Goal: Transaction & Acquisition: Purchase product/service

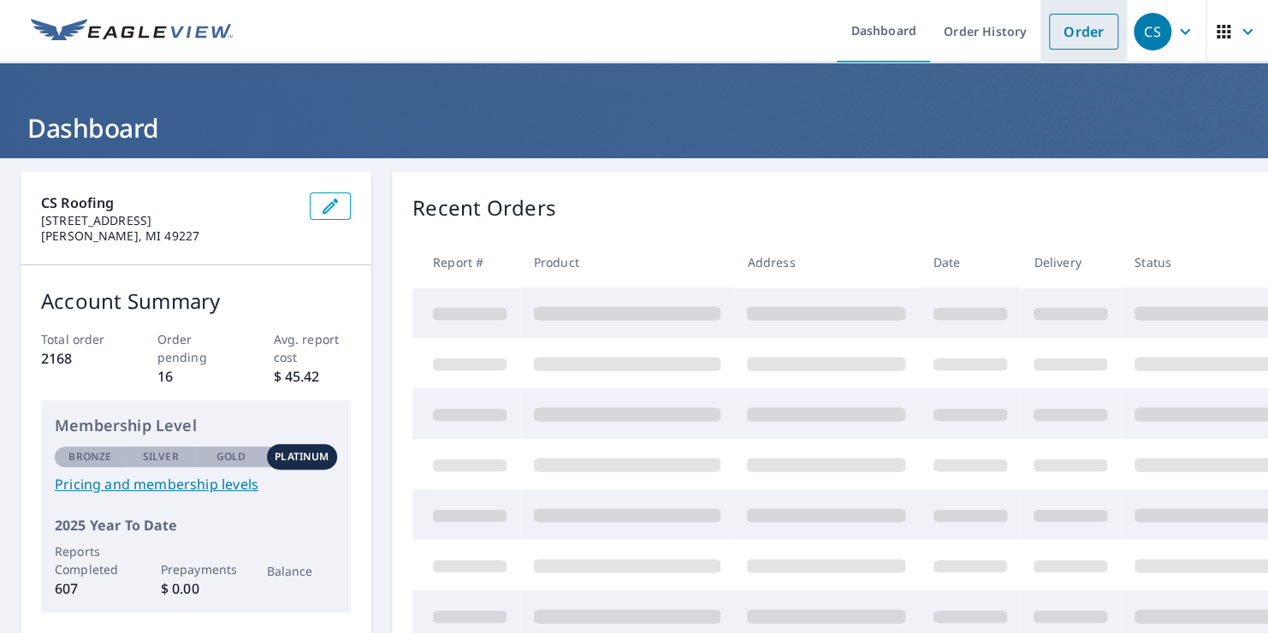
click at [1082, 19] on link "Order" at bounding box center [1083, 32] width 69 height 36
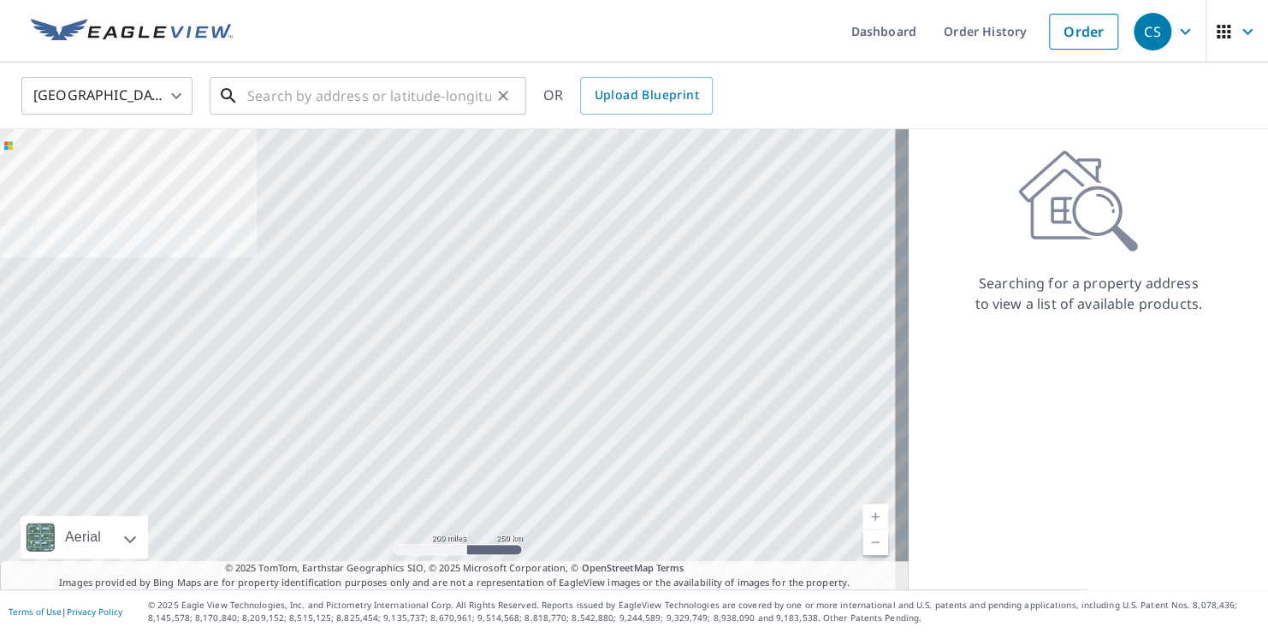
click at [252, 97] on input "text" at bounding box center [369, 96] width 244 height 48
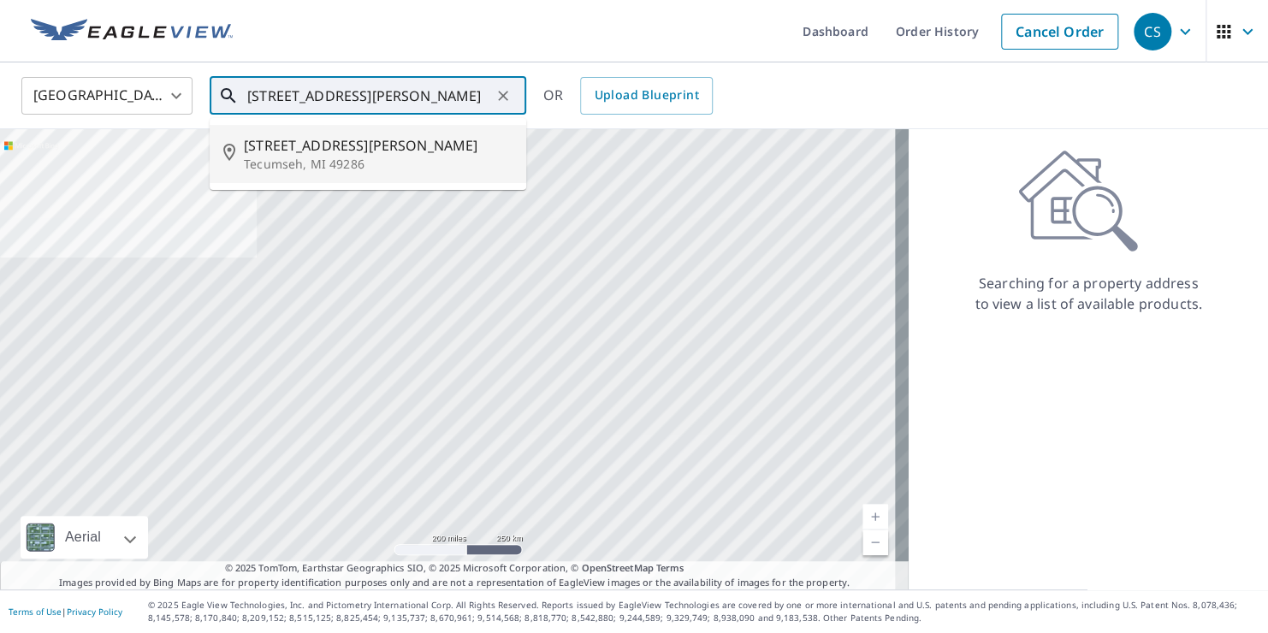
click at [258, 153] on span "[STREET_ADDRESS][PERSON_NAME]" at bounding box center [378, 145] width 269 height 21
type input "[STREET_ADDRESS][PERSON_NAME]"
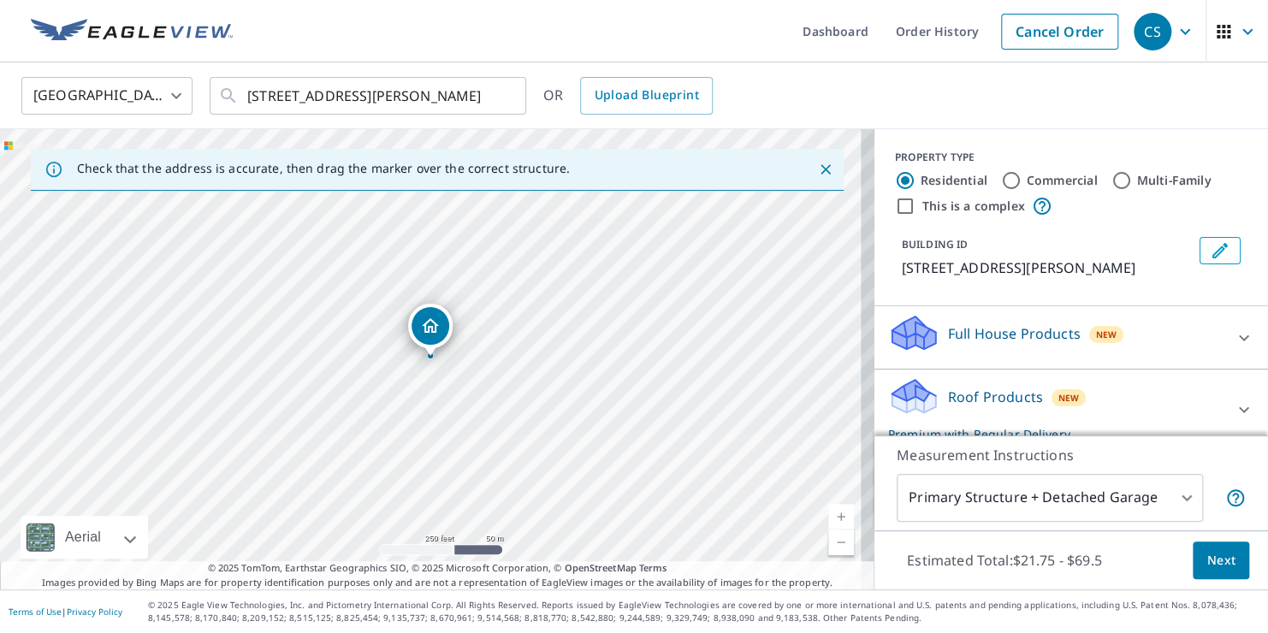
click at [828, 517] on link "Current Level 17, Zoom In" at bounding box center [841, 517] width 26 height 26
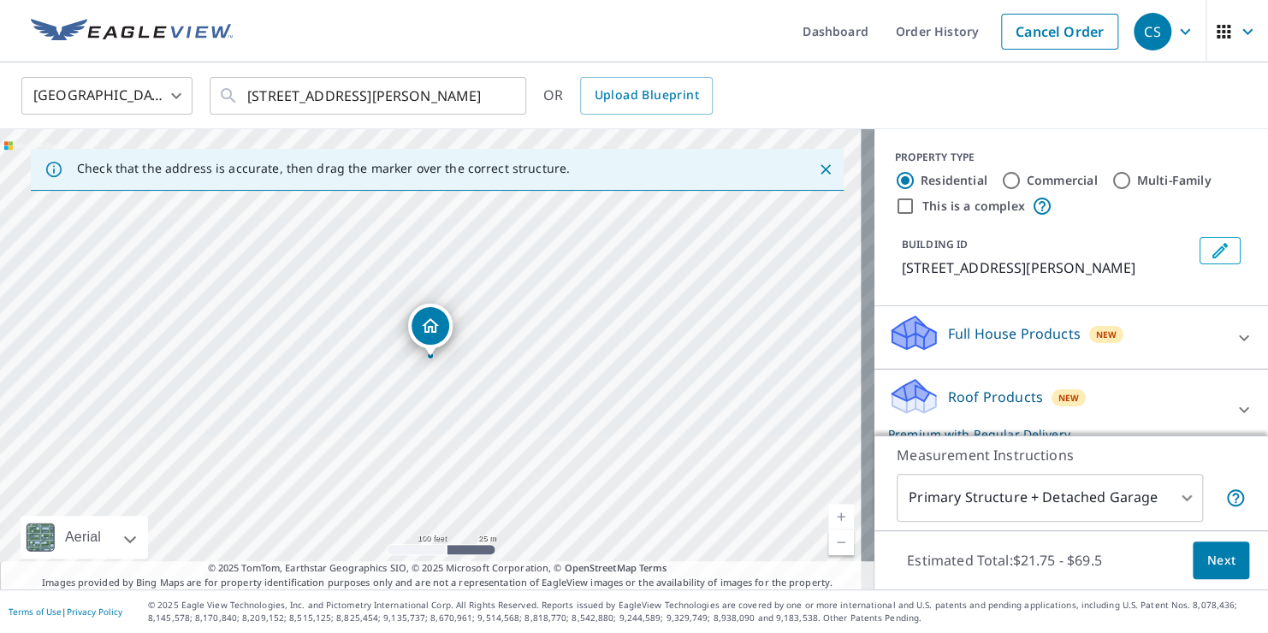
click at [828, 517] on link "Current Level 18, Zoom In" at bounding box center [841, 517] width 26 height 26
click at [1206, 560] on span "Next" at bounding box center [1220, 560] width 29 height 21
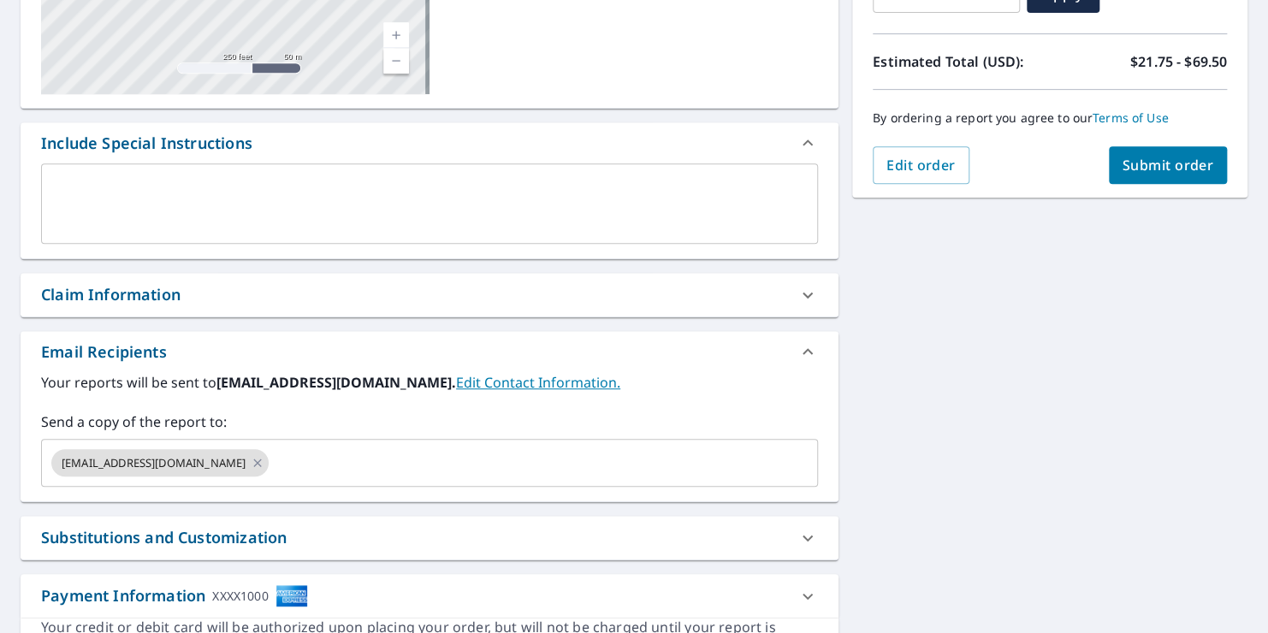
scroll to position [351, 0]
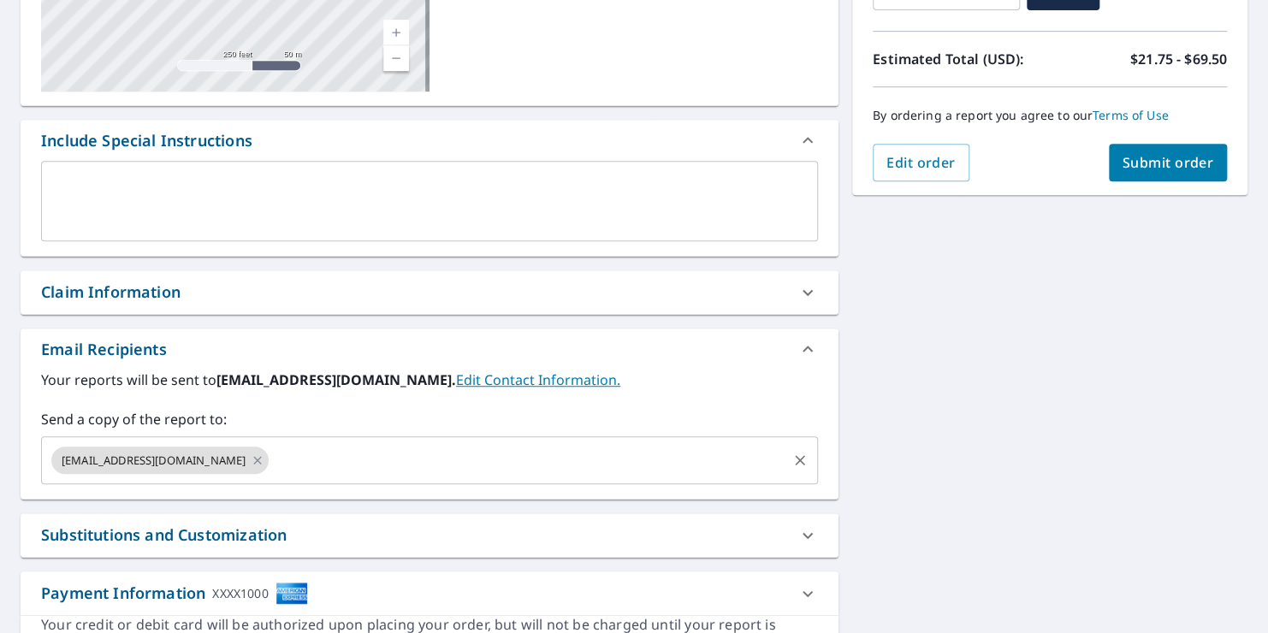
click at [271, 462] on input "text" at bounding box center [527, 460] width 513 height 33
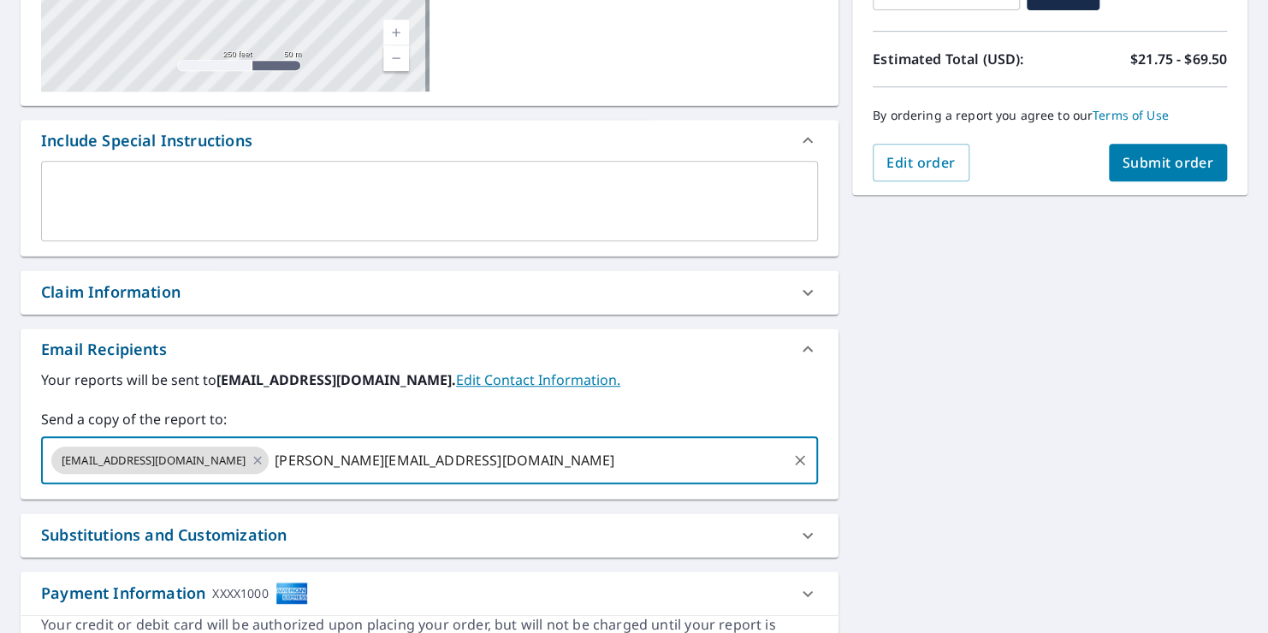
type input "[PERSON_NAME][EMAIL_ADDRESS][DOMAIN_NAME]"
click at [1147, 167] on span "Submit order" at bounding box center [1168, 162] width 92 height 19
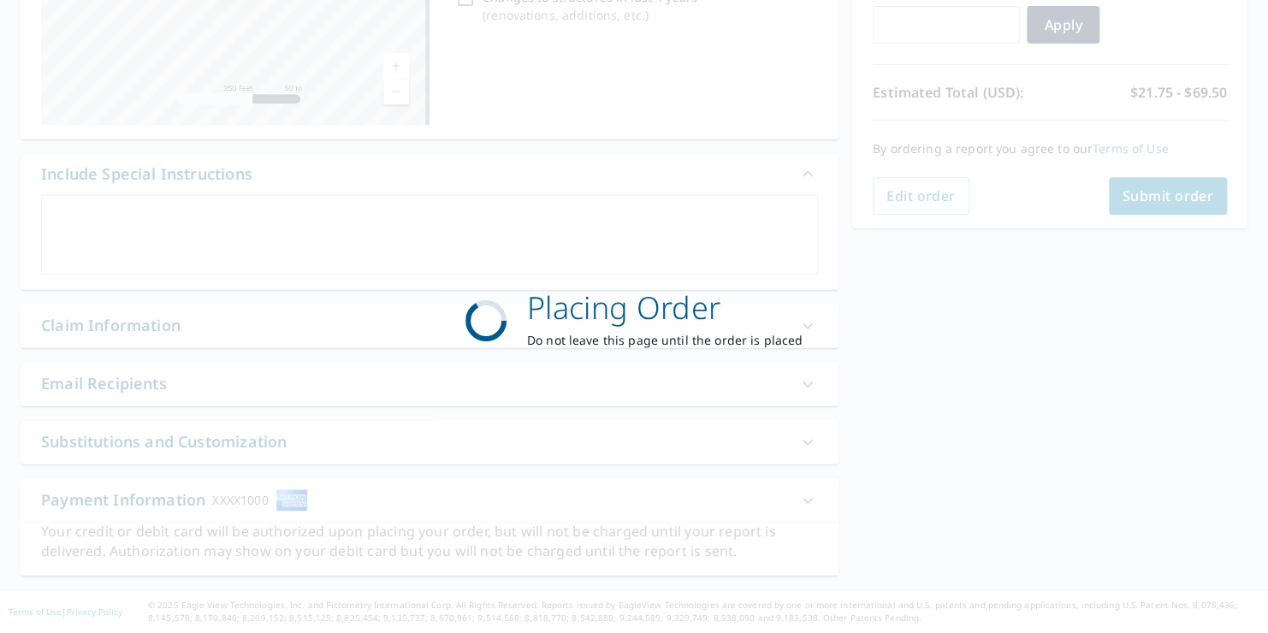
scroll to position [316, 0]
checkbox input "true"
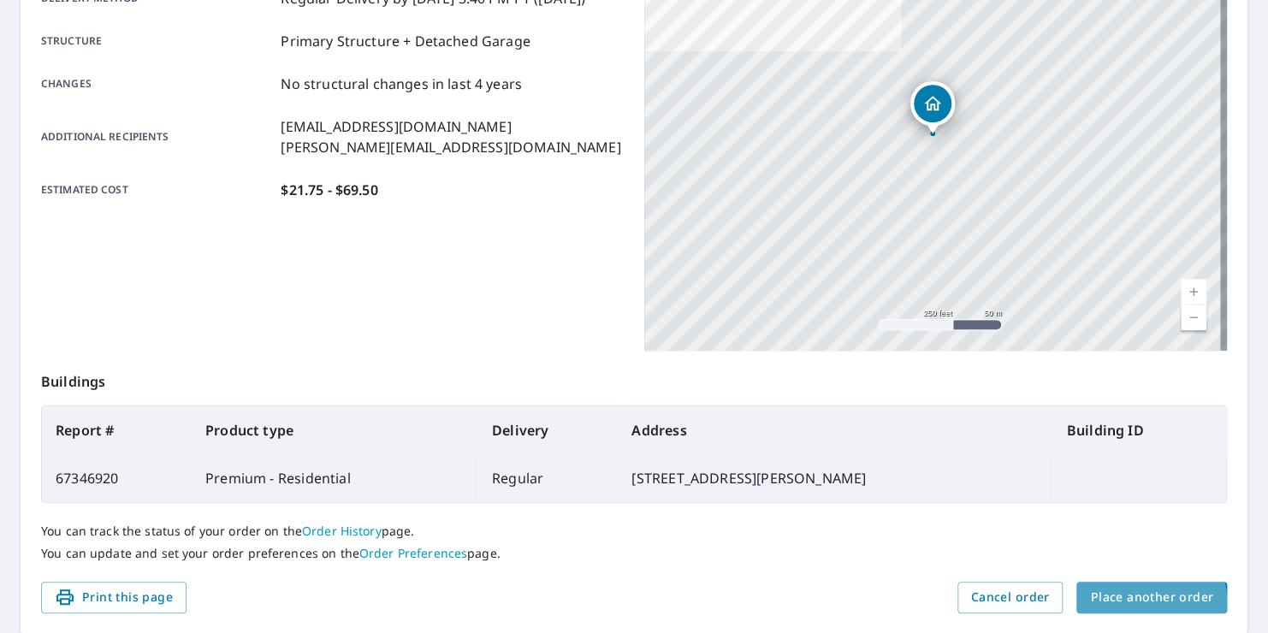
click at [1128, 601] on span "Place another order" at bounding box center [1151, 597] width 123 height 21
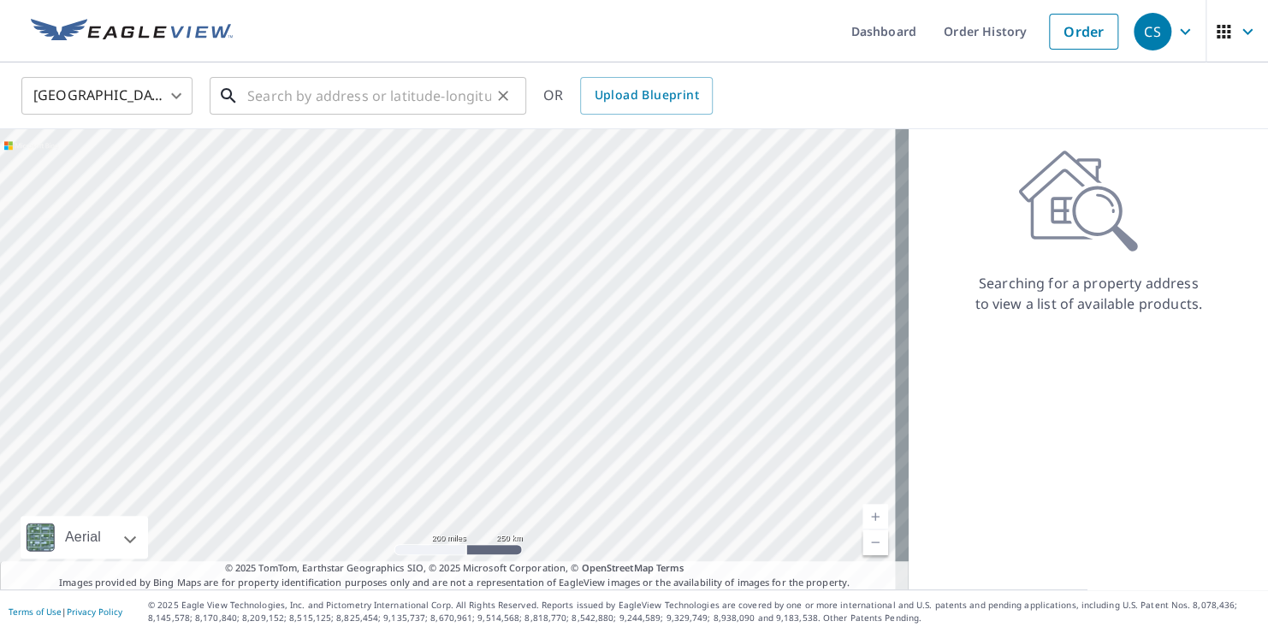
click at [281, 97] on input "text" at bounding box center [369, 96] width 244 height 48
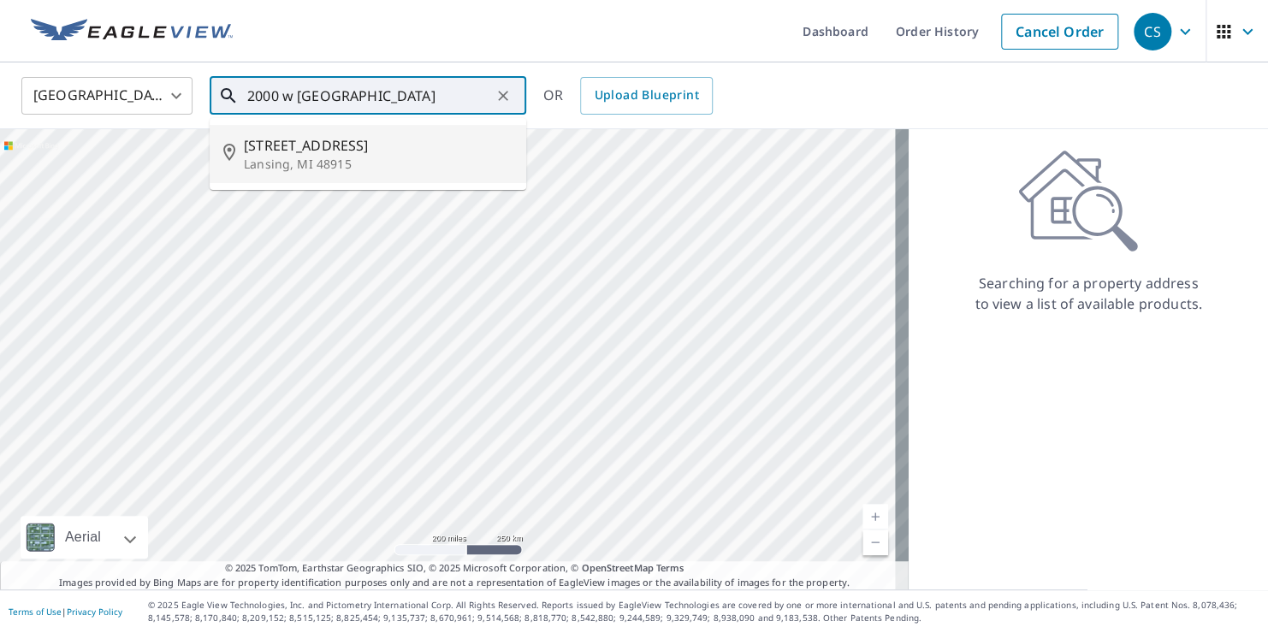
click at [285, 156] on p "Lansing, MI 48915" at bounding box center [378, 164] width 269 height 17
type input "[STREET_ADDRESS]"
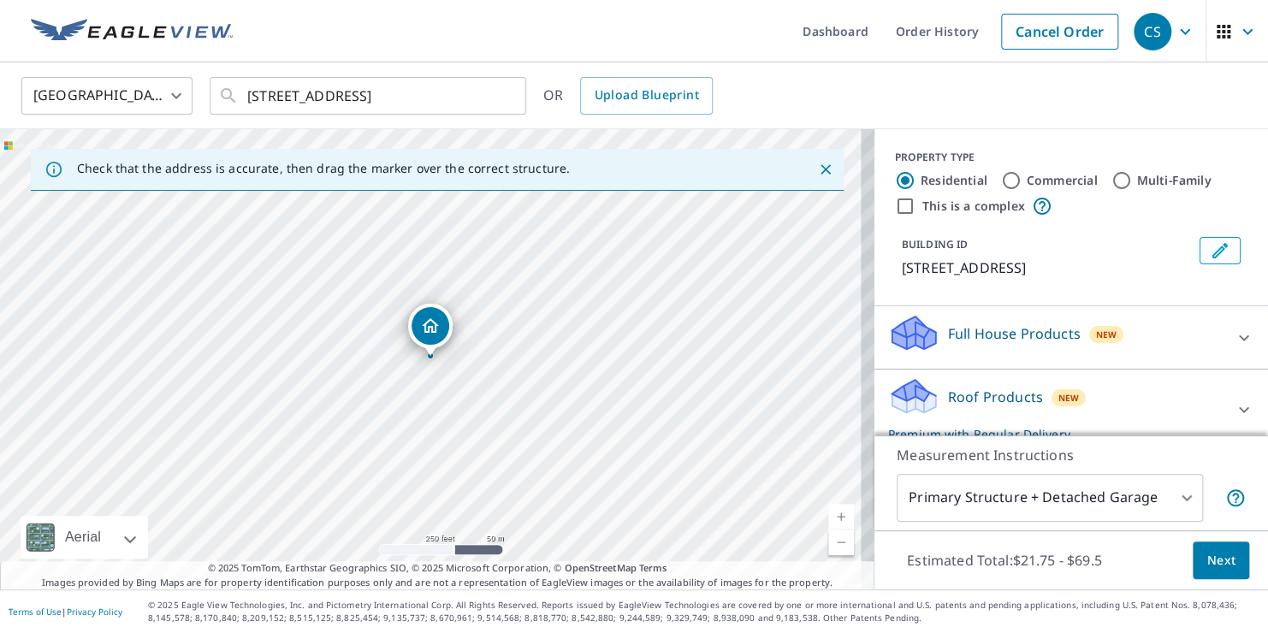
click at [1217, 558] on span "Next" at bounding box center [1220, 560] width 29 height 21
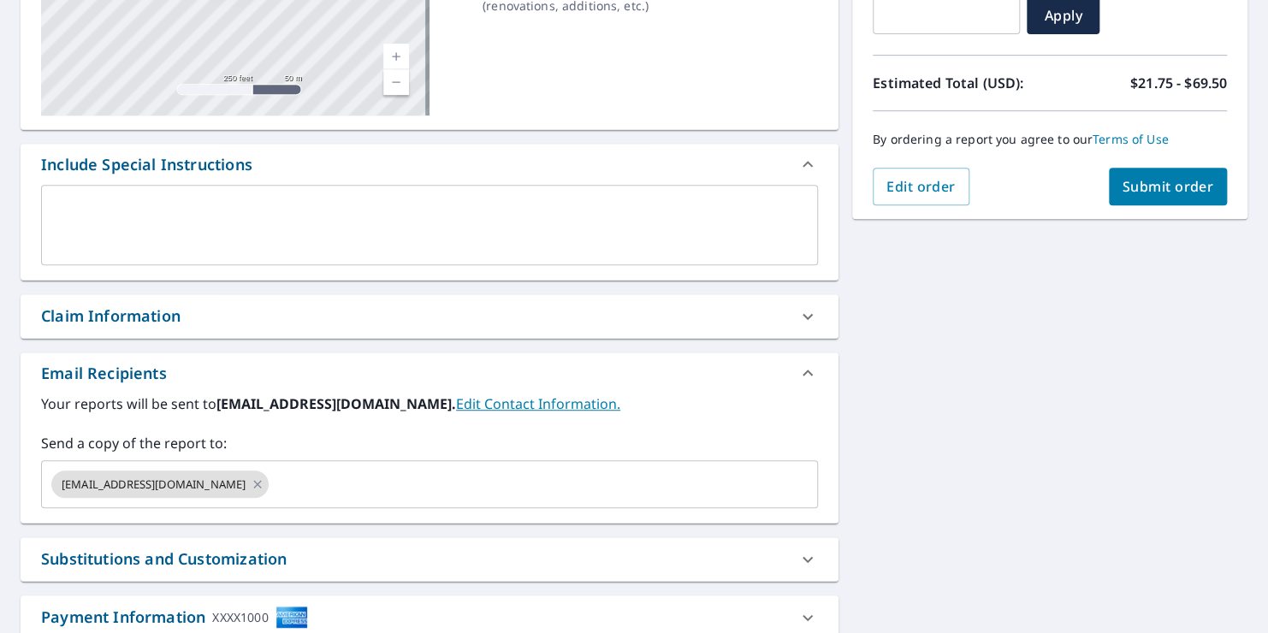
scroll to position [340, 0]
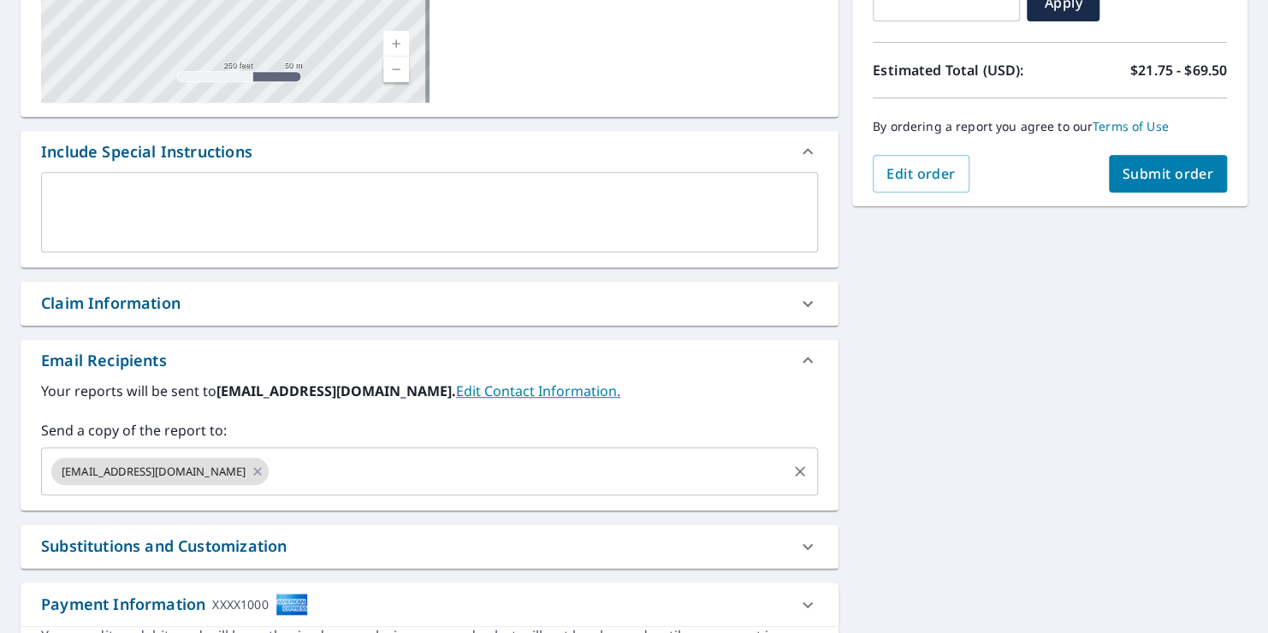
click at [271, 461] on input "text" at bounding box center [527, 471] width 513 height 33
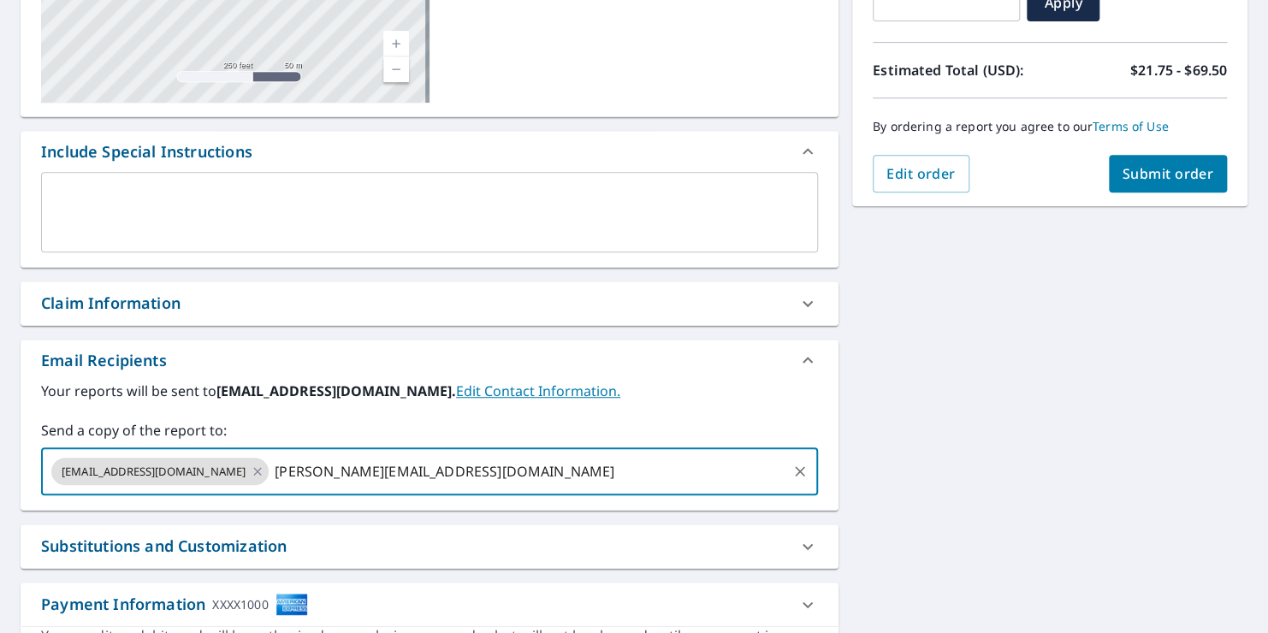
type input "[PERSON_NAME][EMAIL_ADDRESS][DOMAIN_NAME]"
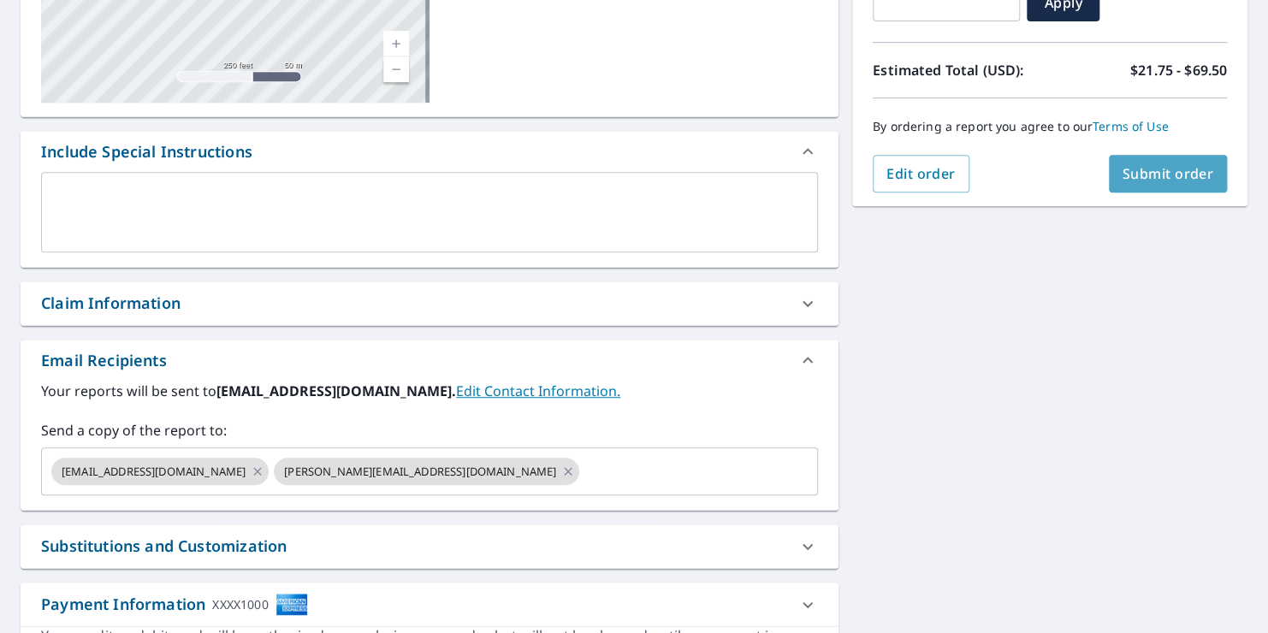
click at [1134, 178] on span "Submit order" at bounding box center [1168, 173] width 92 height 19
checkbox input "true"
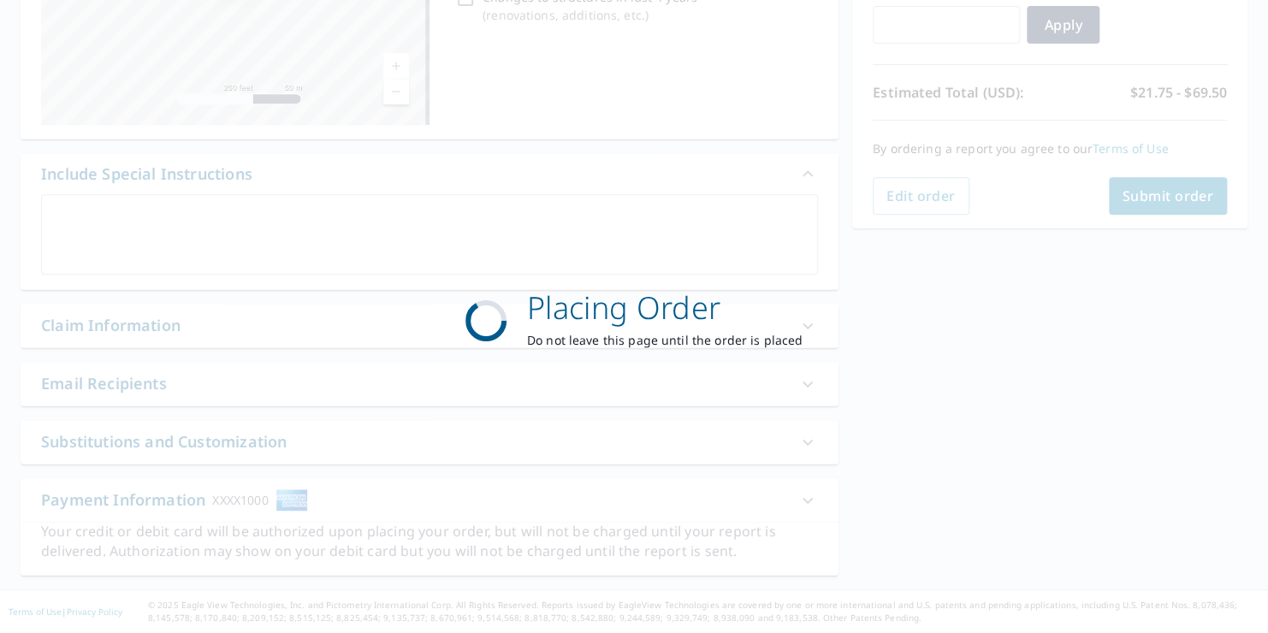
scroll to position [316, 0]
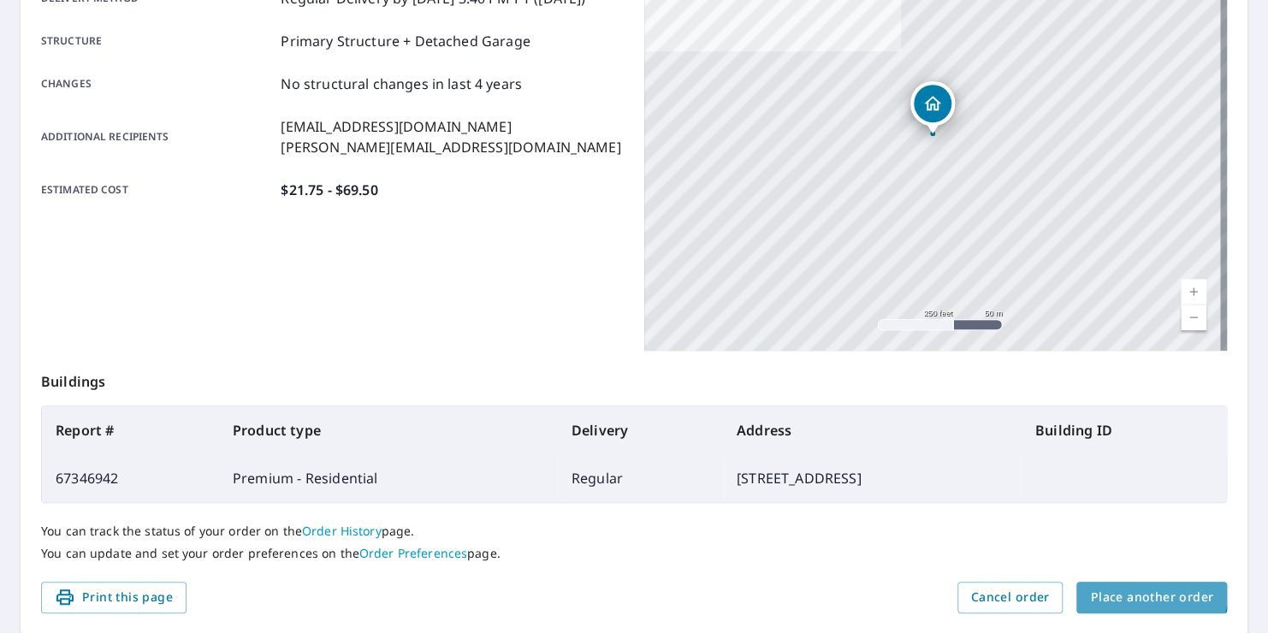
click at [1133, 590] on span "Place another order" at bounding box center [1151, 597] width 123 height 21
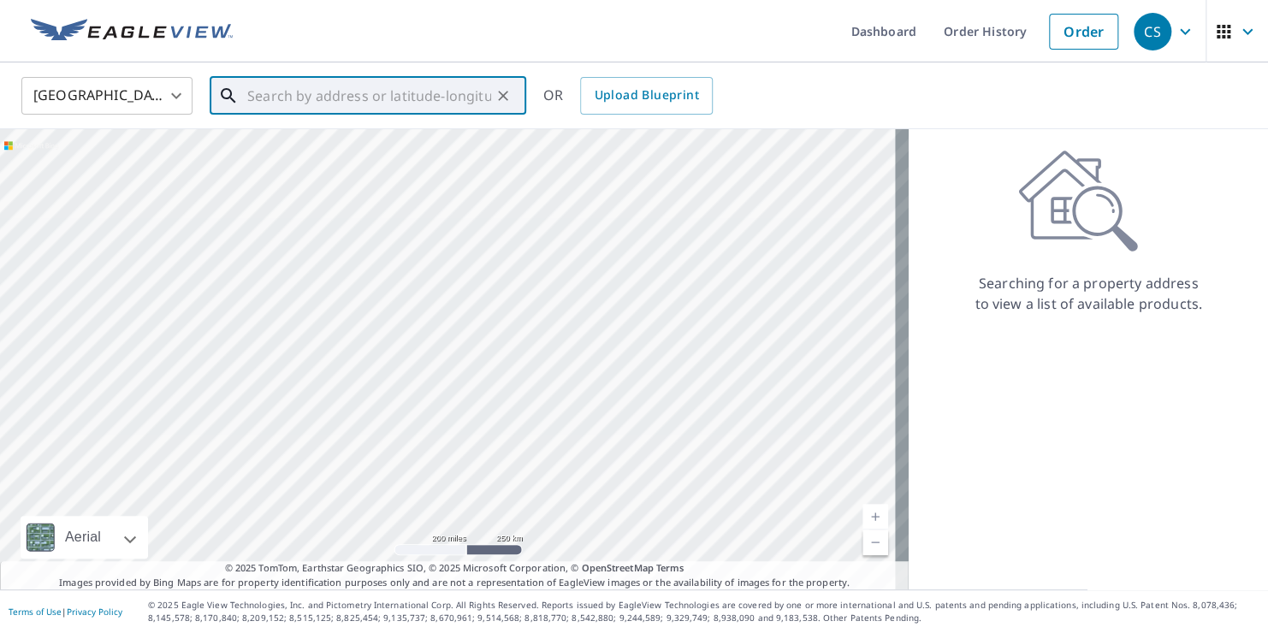
click at [286, 90] on input "text" at bounding box center [369, 96] width 244 height 48
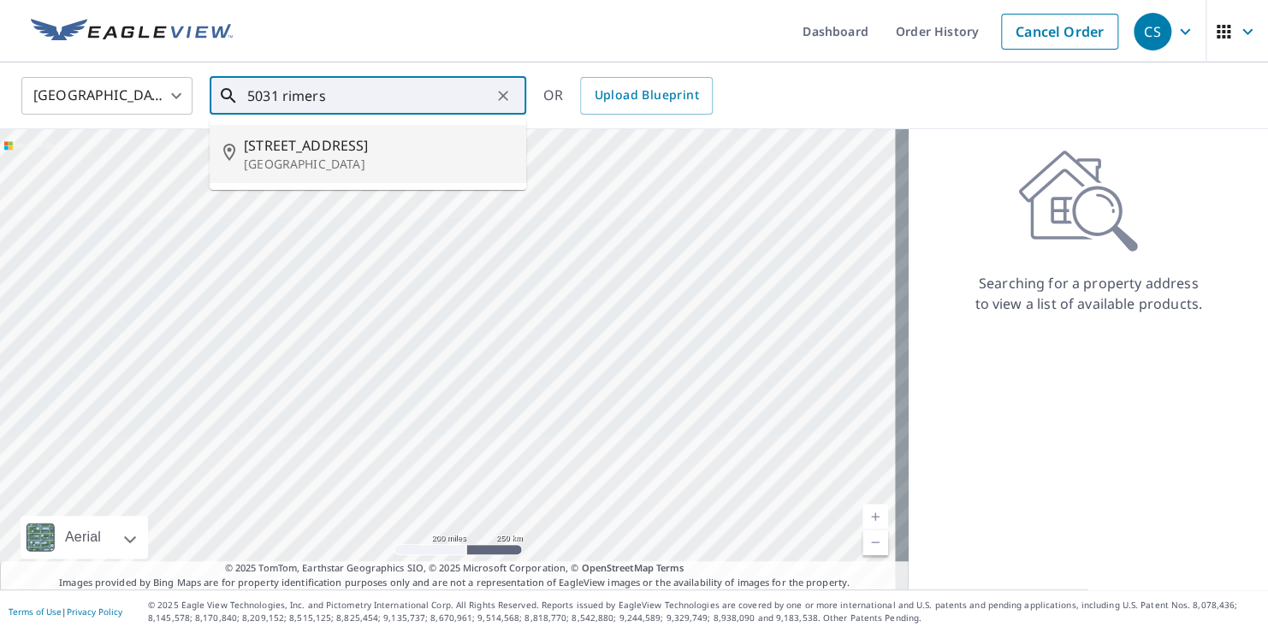
click at [278, 156] on p "[GEOGRAPHIC_DATA]" at bounding box center [378, 164] width 269 height 17
type input "[STREET_ADDRESS][PERSON_NAME]"
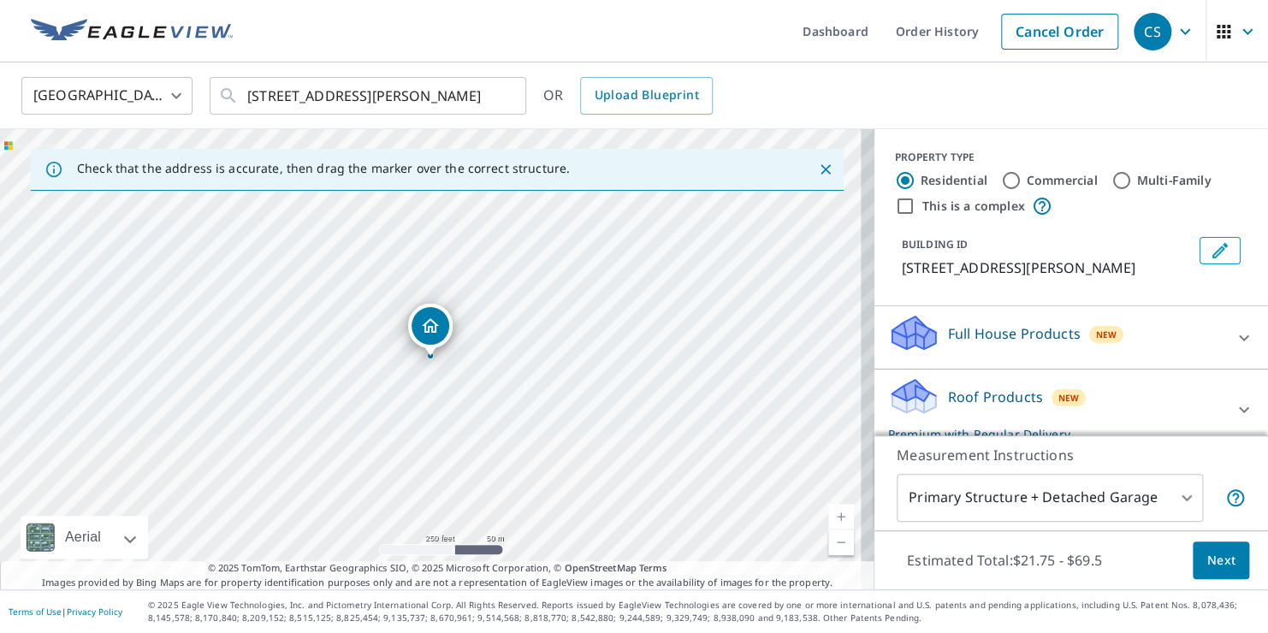
click at [832, 516] on link "Current Level 17, Zoom In" at bounding box center [841, 517] width 26 height 26
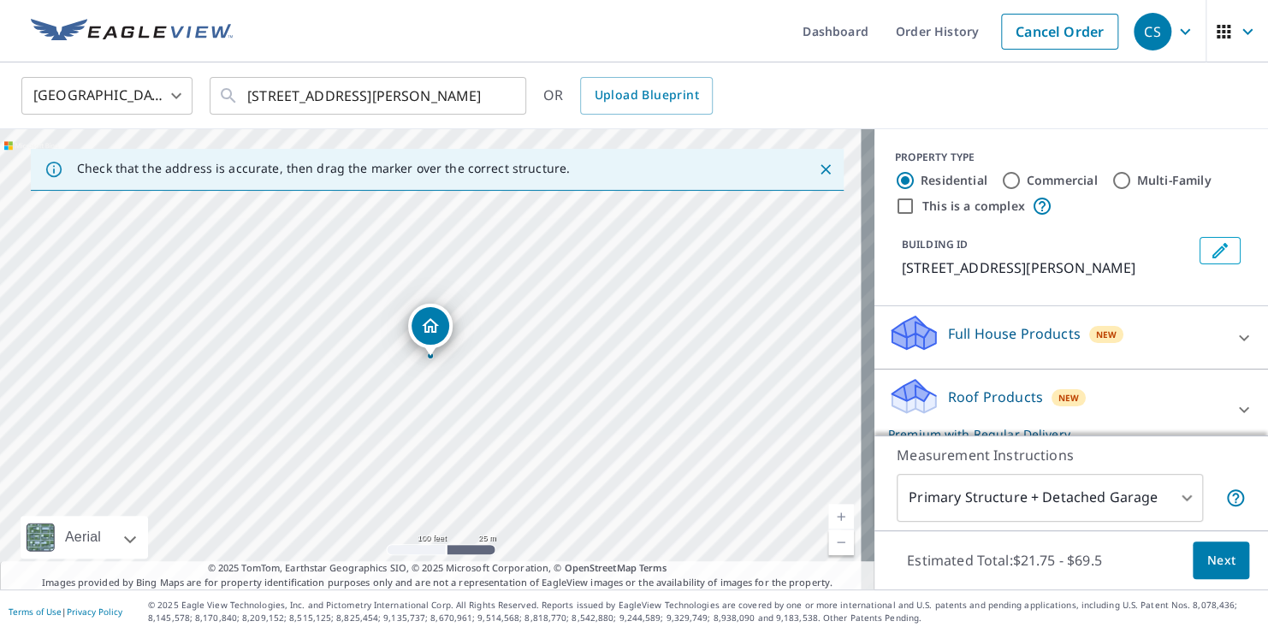
click at [832, 516] on link "Current Level 18, Zoom In" at bounding box center [841, 517] width 26 height 26
click at [832, 516] on link "Current Level 19, Zoom In" at bounding box center [841, 517] width 26 height 26
click at [1206, 551] on span "Next" at bounding box center [1220, 560] width 29 height 21
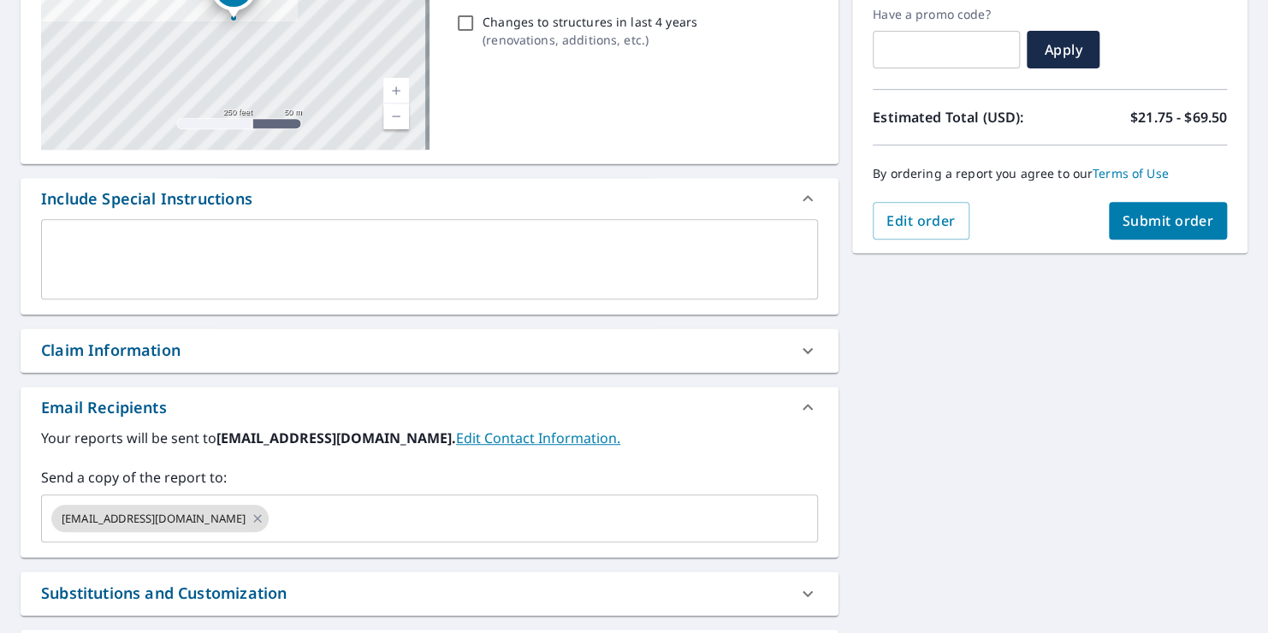
scroll to position [442, 0]
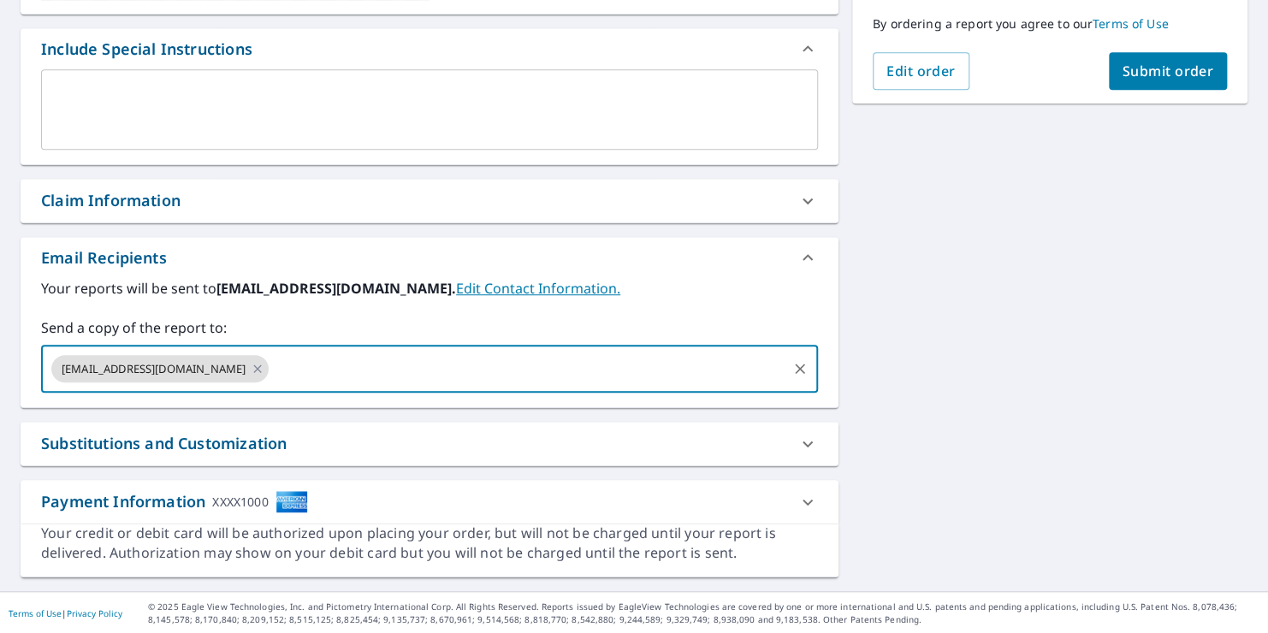
click at [271, 369] on input "text" at bounding box center [527, 368] width 513 height 33
type input "[PERSON_NAME][EMAIL_ADDRESS][DOMAIN_NAME]"
click at [1133, 68] on span "Submit order" at bounding box center [1168, 71] width 92 height 19
checkbox input "true"
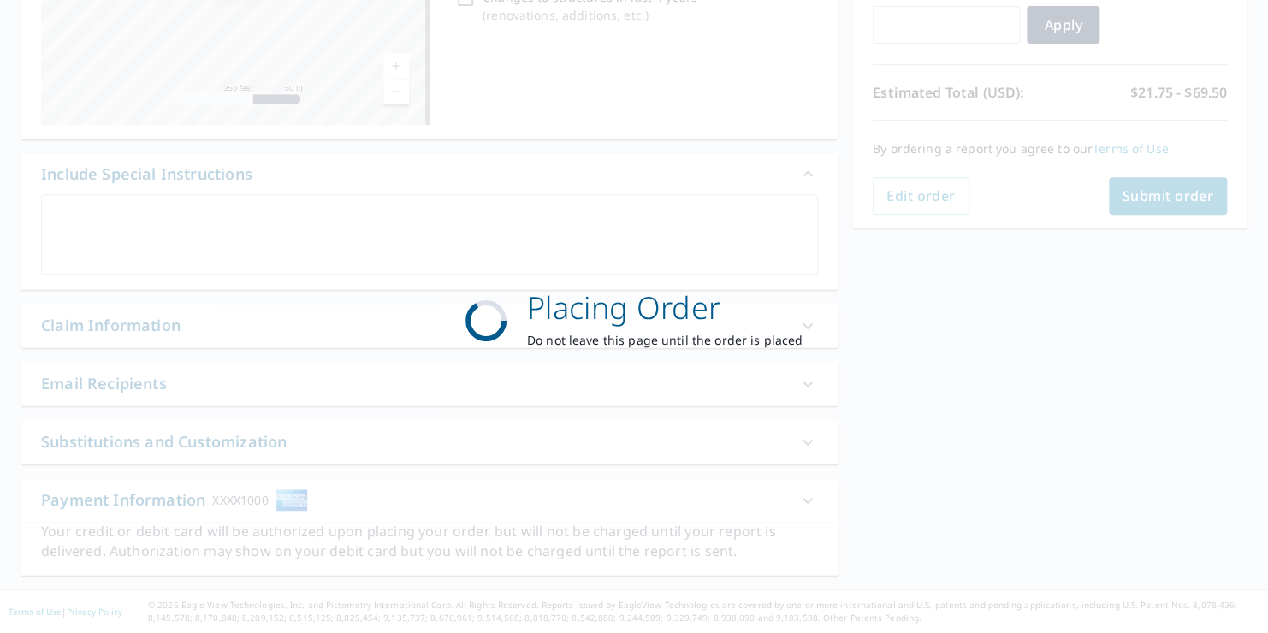
scroll to position [316, 0]
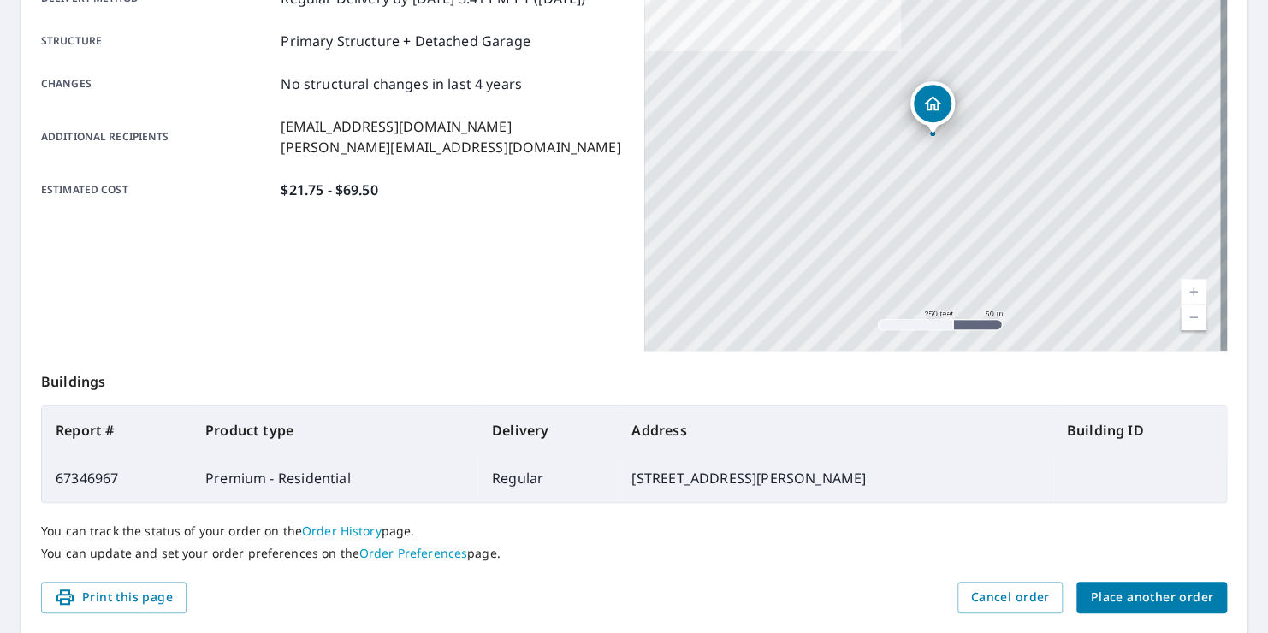
click at [1107, 595] on span "Place another order" at bounding box center [1151, 597] width 123 height 21
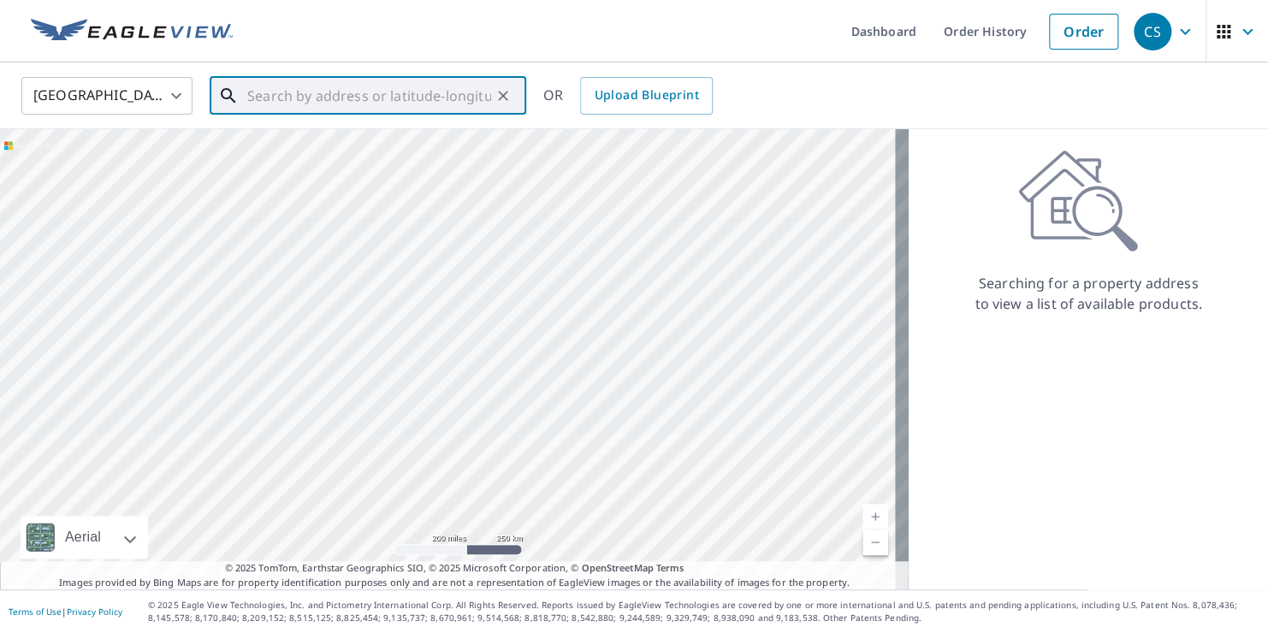
click at [257, 96] on input "text" at bounding box center [369, 96] width 244 height 48
